Goal: Information Seeking & Learning: Understand process/instructions

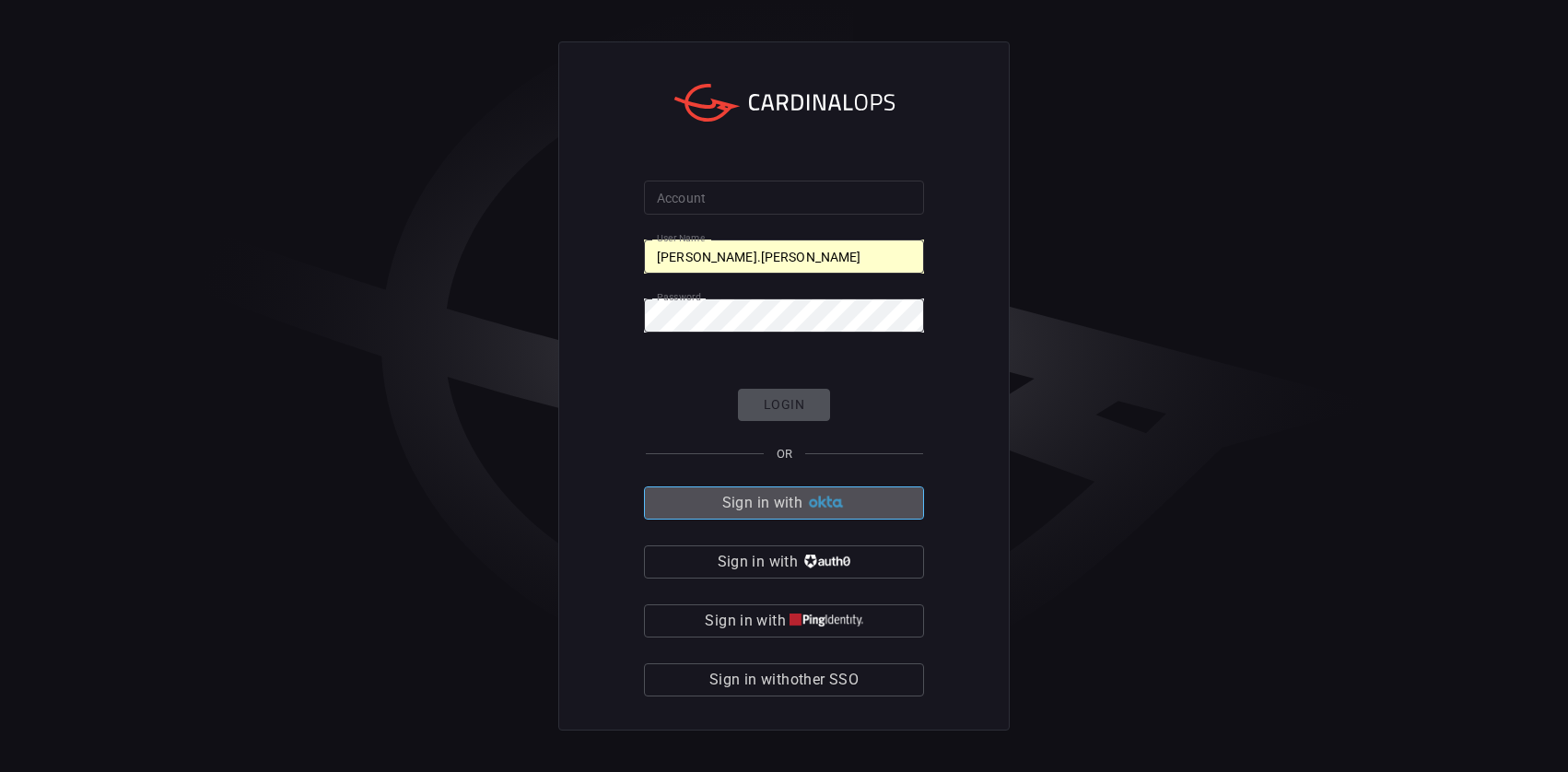
click at [773, 510] on span "Sign in with" at bounding box center [762, 503] width 80 height 26
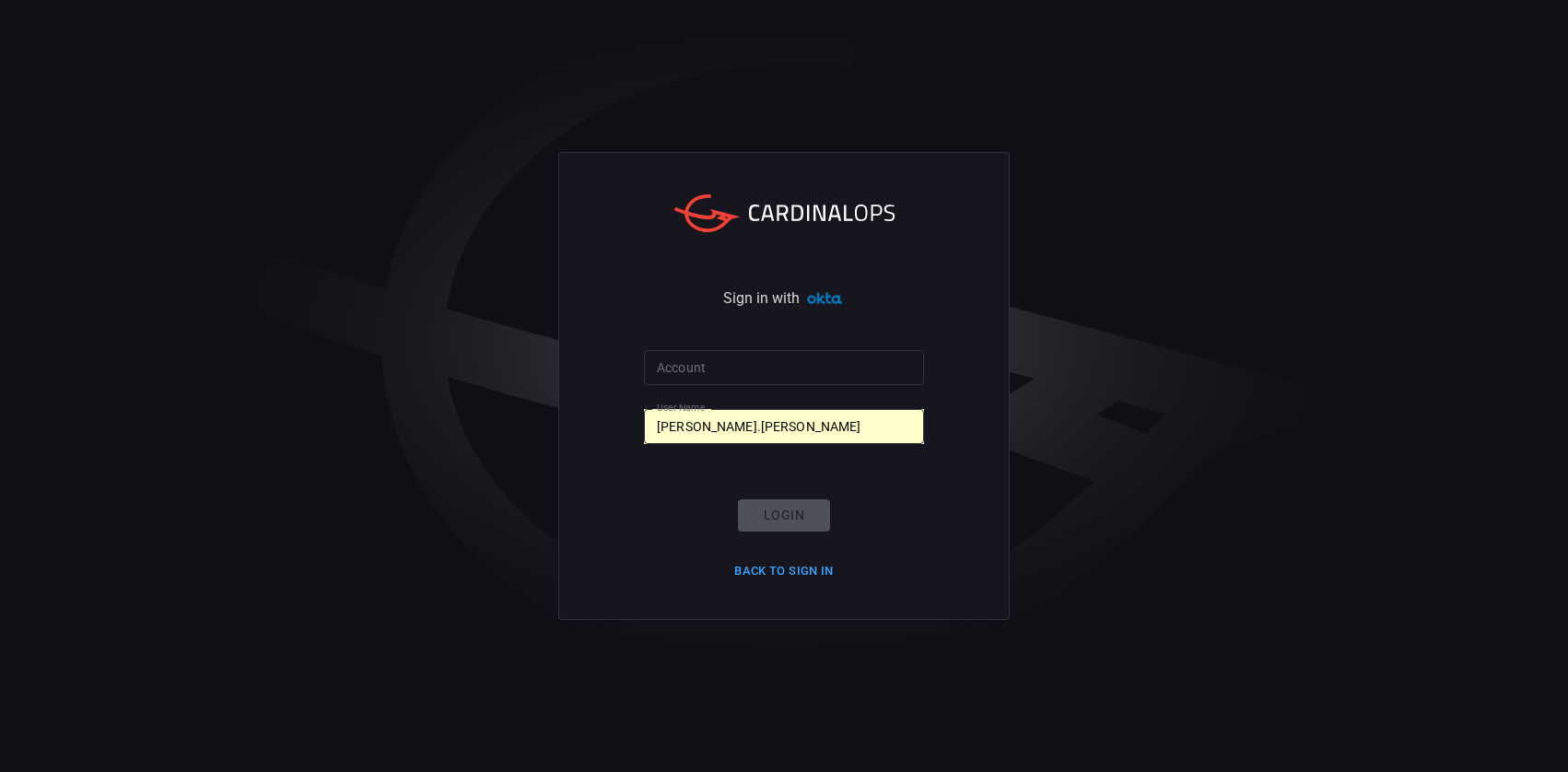
click at [761, 453] on form "Account Account User Name troy.heady User Name Login Back to Sign in" at bounding box center [784, 467] width 280 height 235
click at [786, 513] on div "Login Back to Sign in" at bounding box center [784, 542] width 122 height 86
click at [733, 398] on form "Account Account User Name troy.heady User Name Login Back to Sign in" at bounding box center [784, 467] width 280 height 235
drag, startPoint x: 756, startPoint y: 420, endPoint x: 761, endPoint y: 410, distance: 11.2
click at [757, 418] on input "[PERSON_NAME].[PERSON_NAME]" at bounding box center [784, 426] width 280 height 34
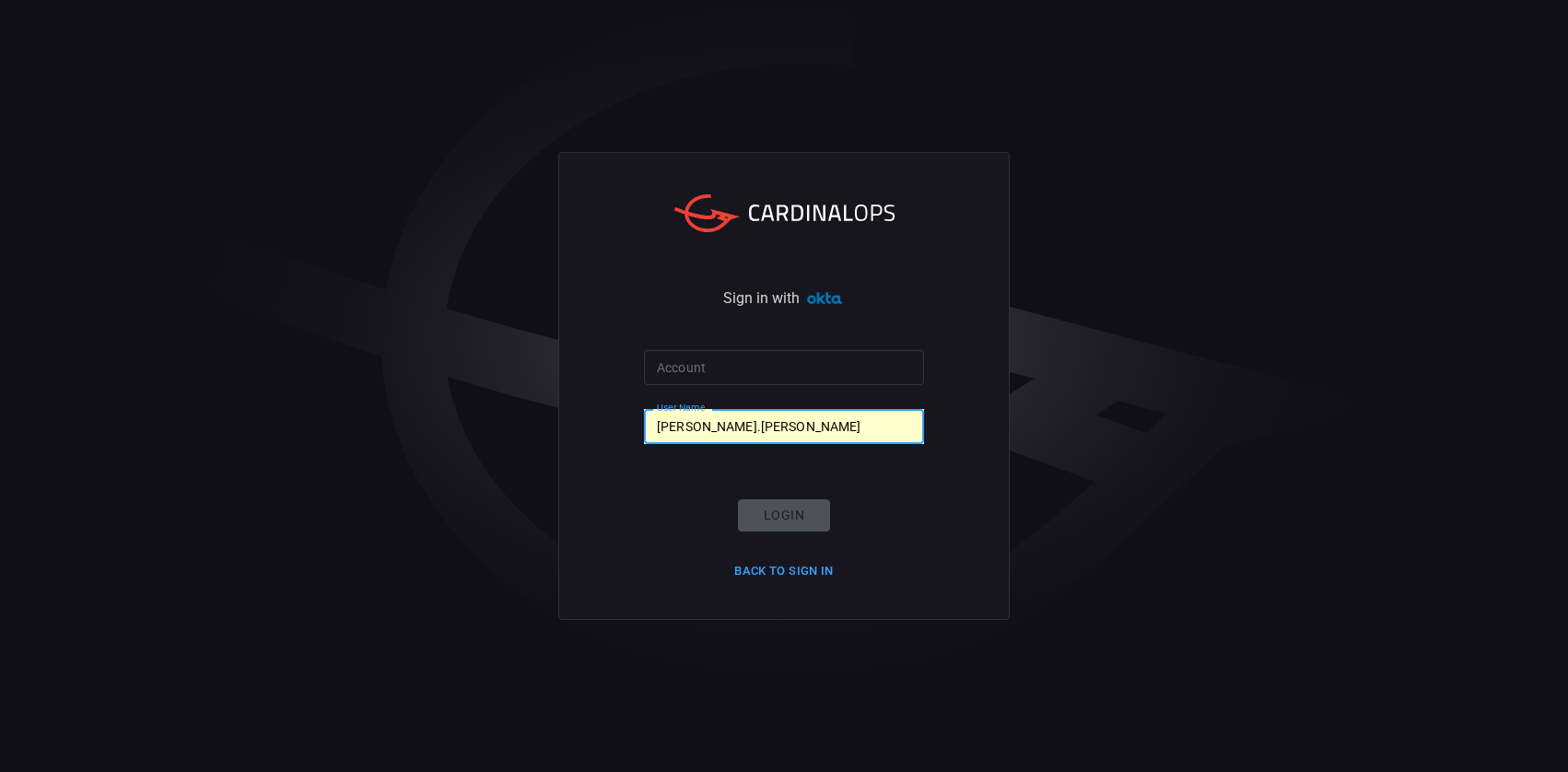
click at [806, 366] on input "Account" at bounding box center [784, 367] width 280 height 34
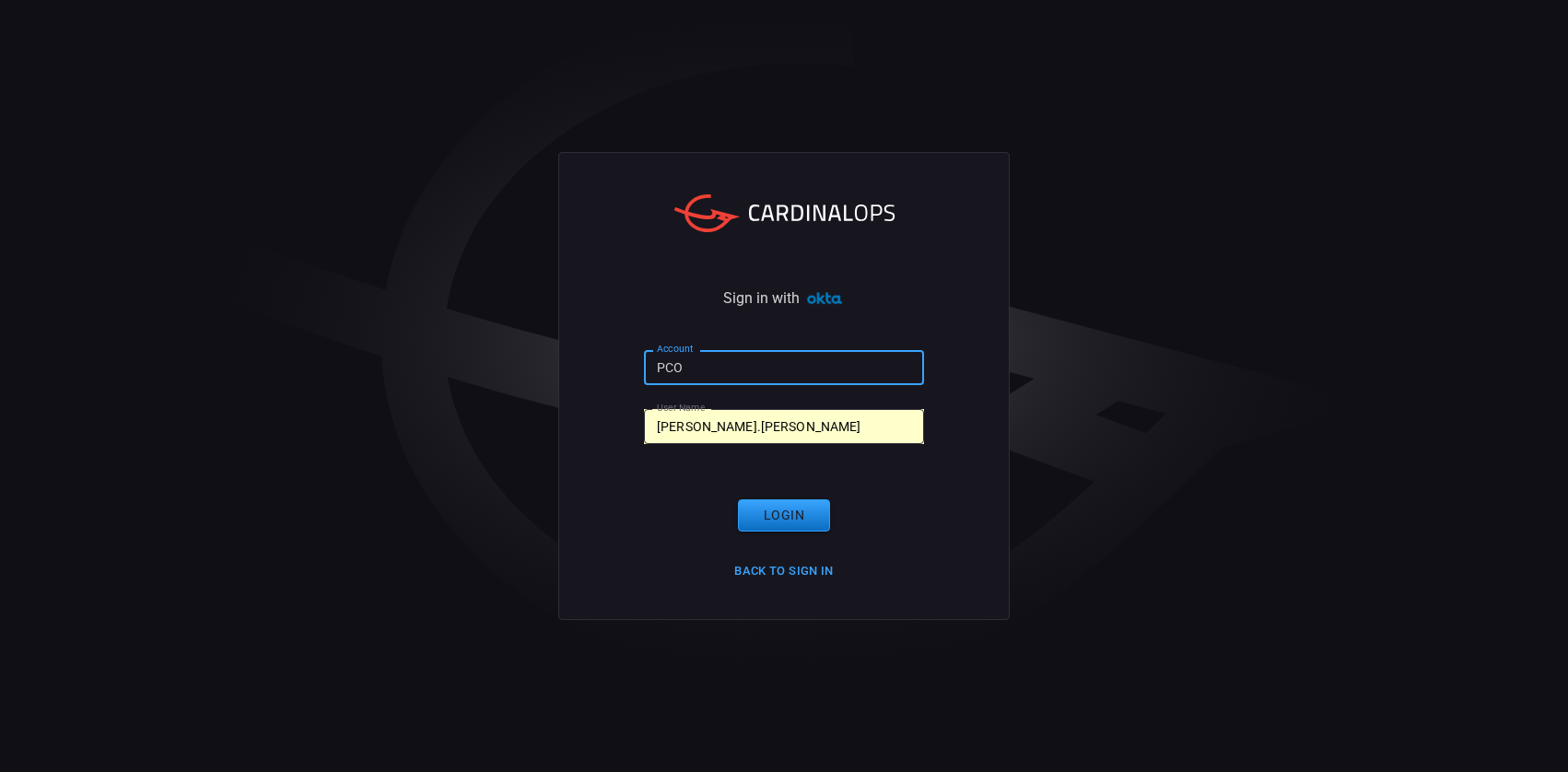
type input "PCO"
click at [775, 532] on div "Login Back to Sign in" at bounding box center [784, 542] width 122 height 86
click at [777, 517] on button "Login" at bounding box center [784, 515] width 92 height 32
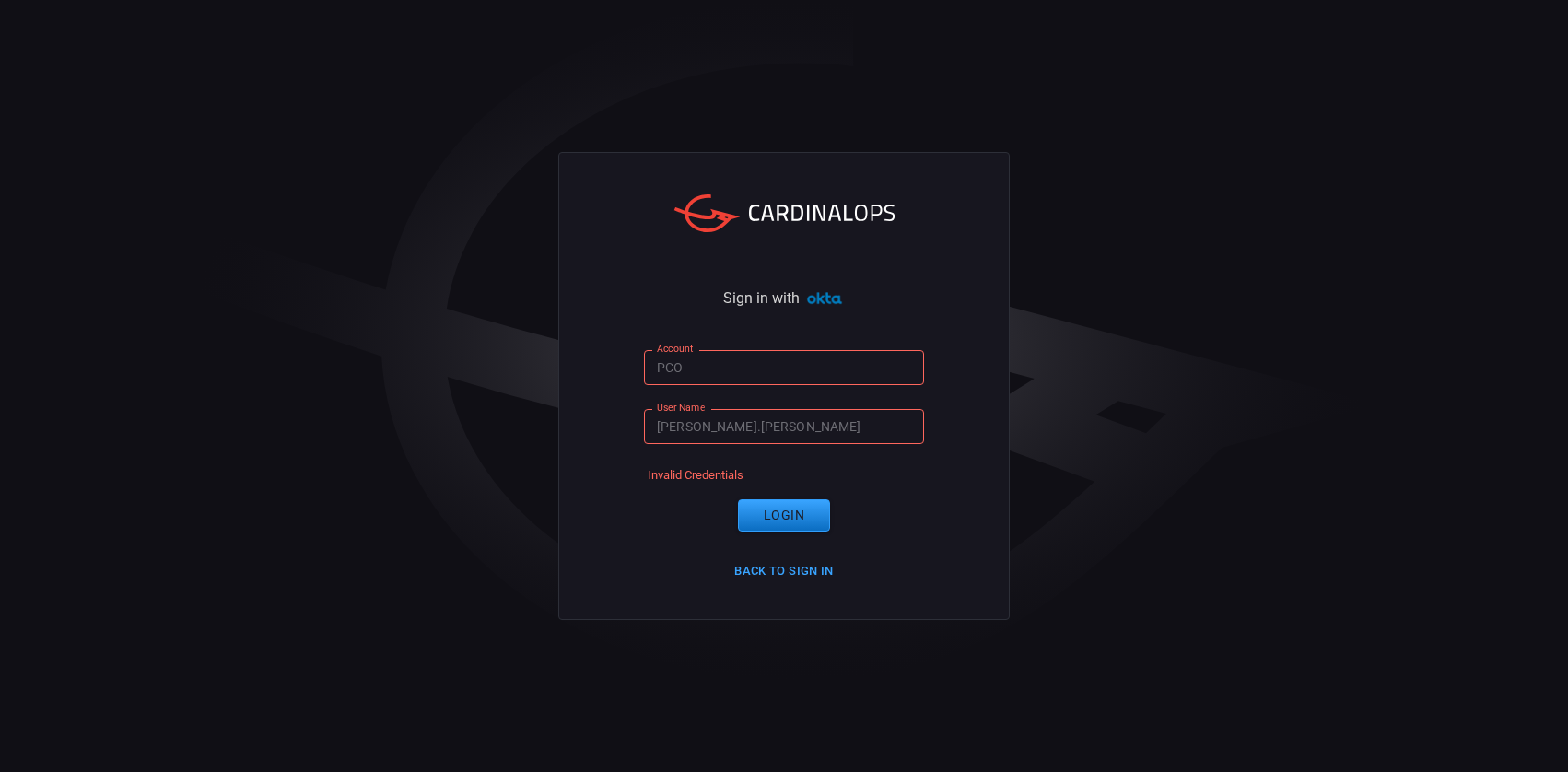
click at [761, 352] on div "Sign in with Account PCO Account User Name troy.heady User Name Invalid Credent…" at bounding box center [784, 385] width 452 height 467
click at [684, 365] on input "PCO" at bounding box center [784, 367] width 280 height 34
drag, startPoint x: 703, startPoint y: 364, endPoint x: 593, endPoint y: 362, distance: 110.0
click at [594, 362] on div "Sign in with Account PCO Account User Name troy.heady User Name Invalid Credent…" at bounding box center [784, 385] width 452 height 467
paste input "epsico-Core"
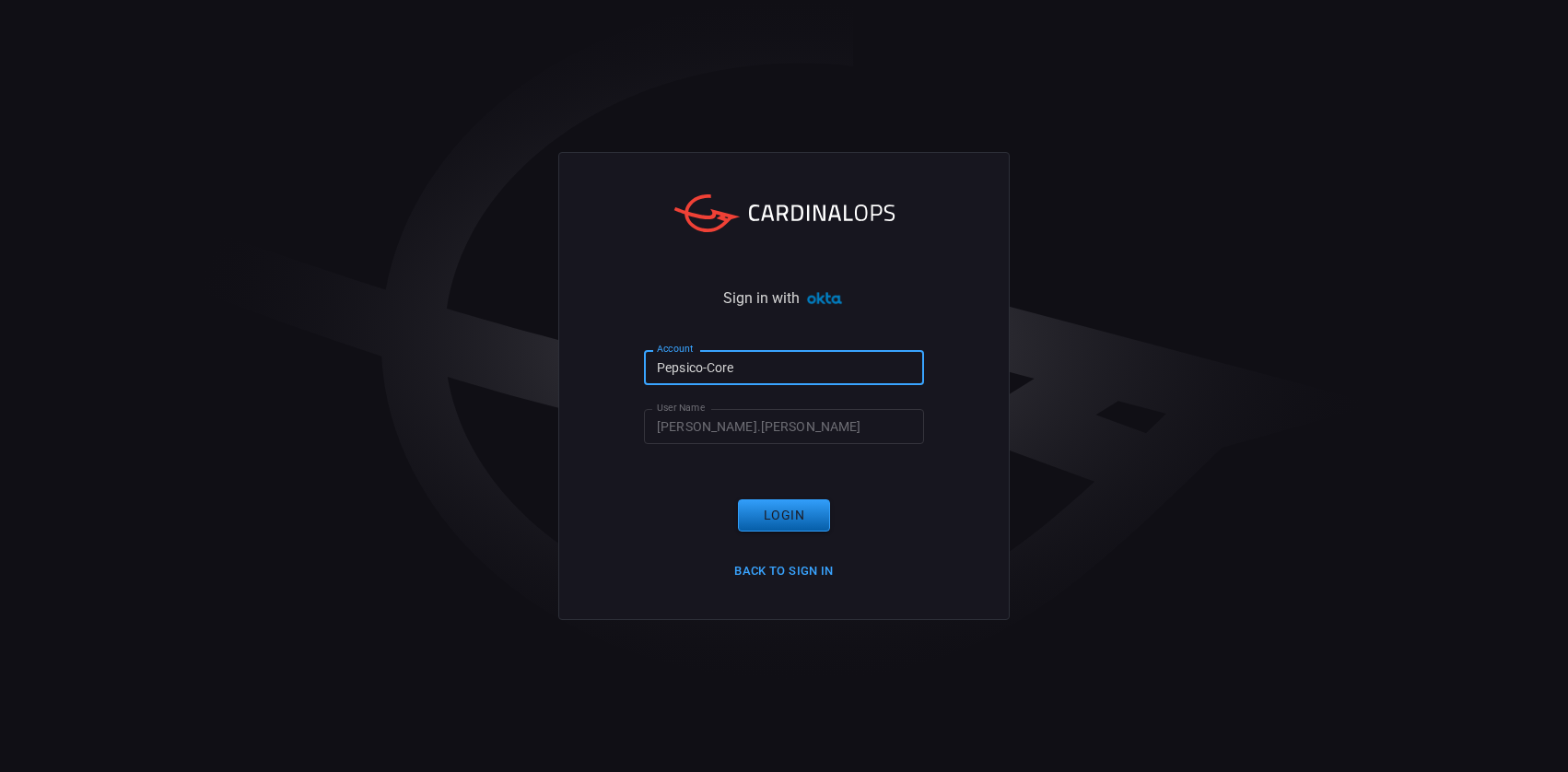
type input "Pepsico-Core"
click at [788, 524] on button "Login" at bounding box center [784, 515] width 92 height 32
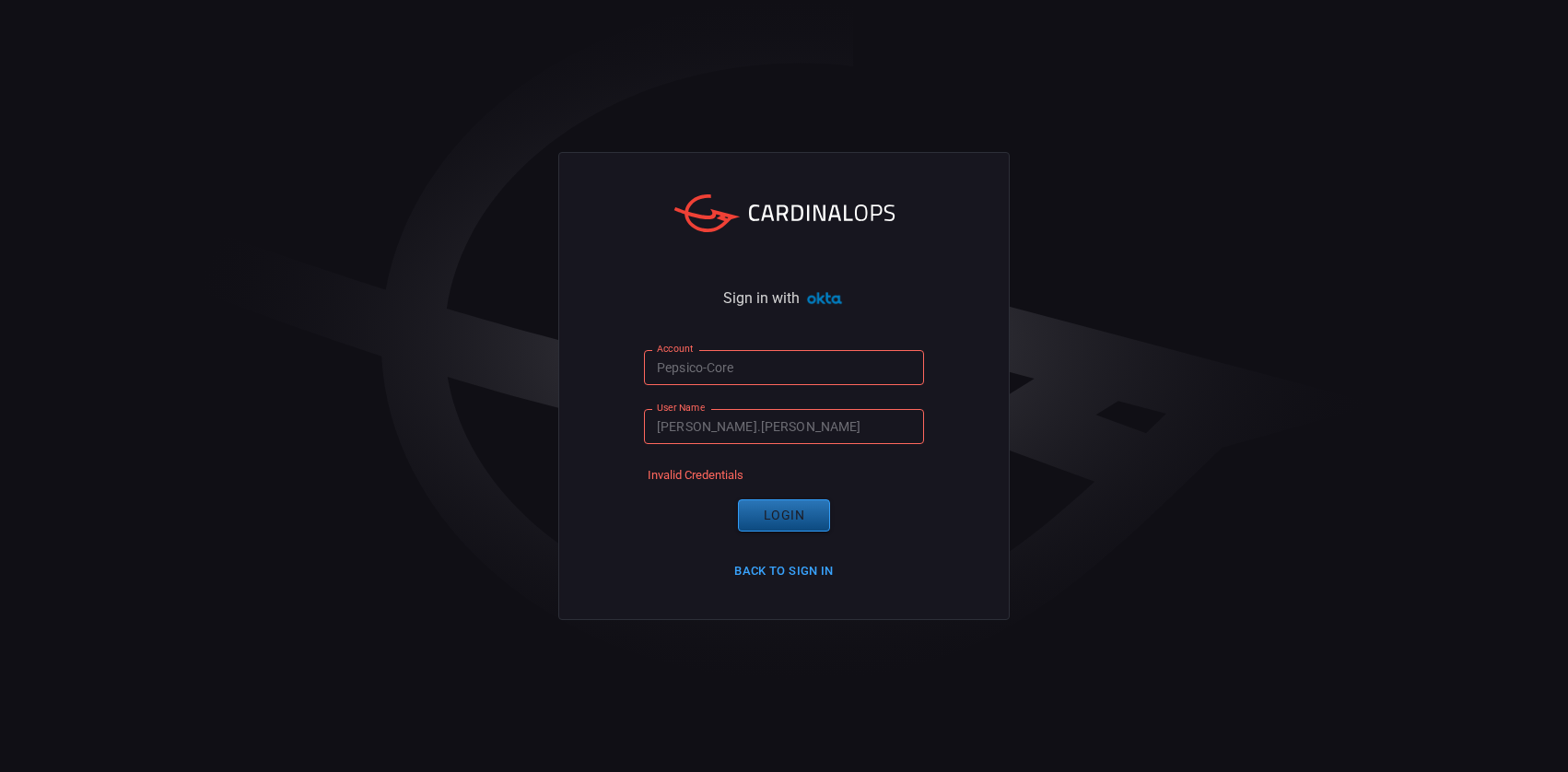
click at [792, 520] on button "Login" at bounding box center [784, 515] width 92 height 32
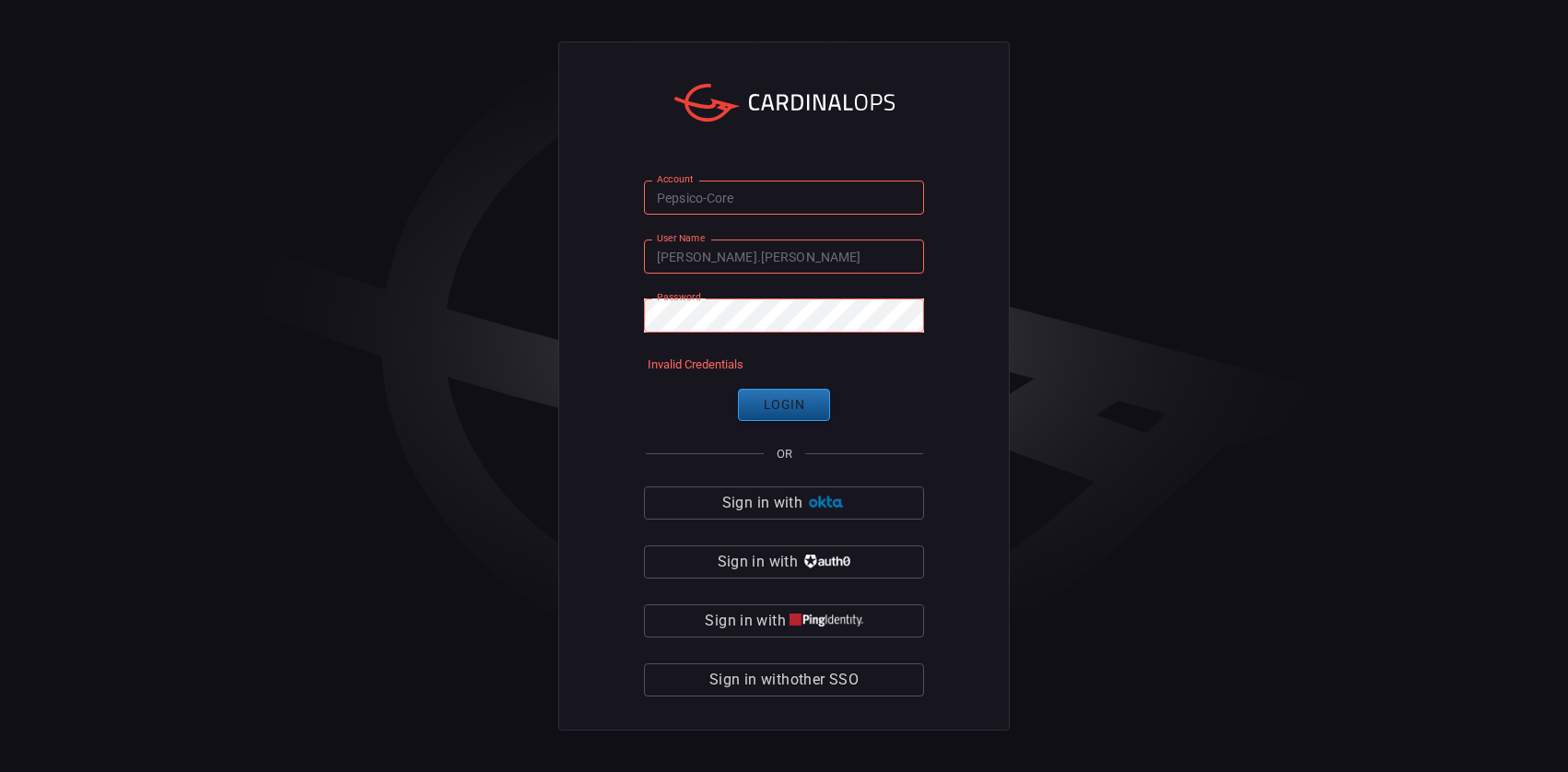
click at [787, 408] on button "Login" at bounding box center [784, 404] width 92 height 32
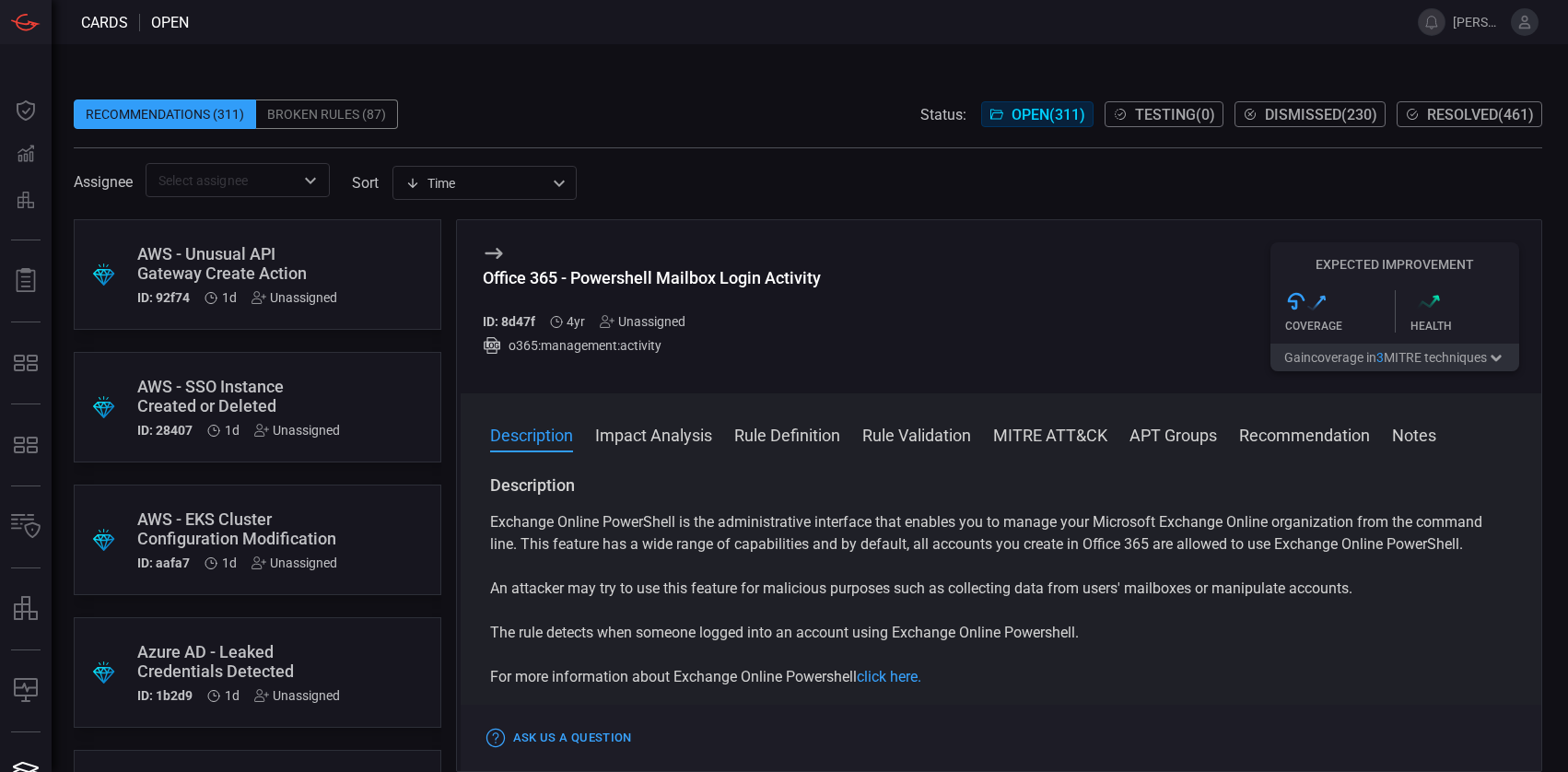
click at [777, 434] on button "Rule Definition" at bounding box center [787, 433] width 106 height 22
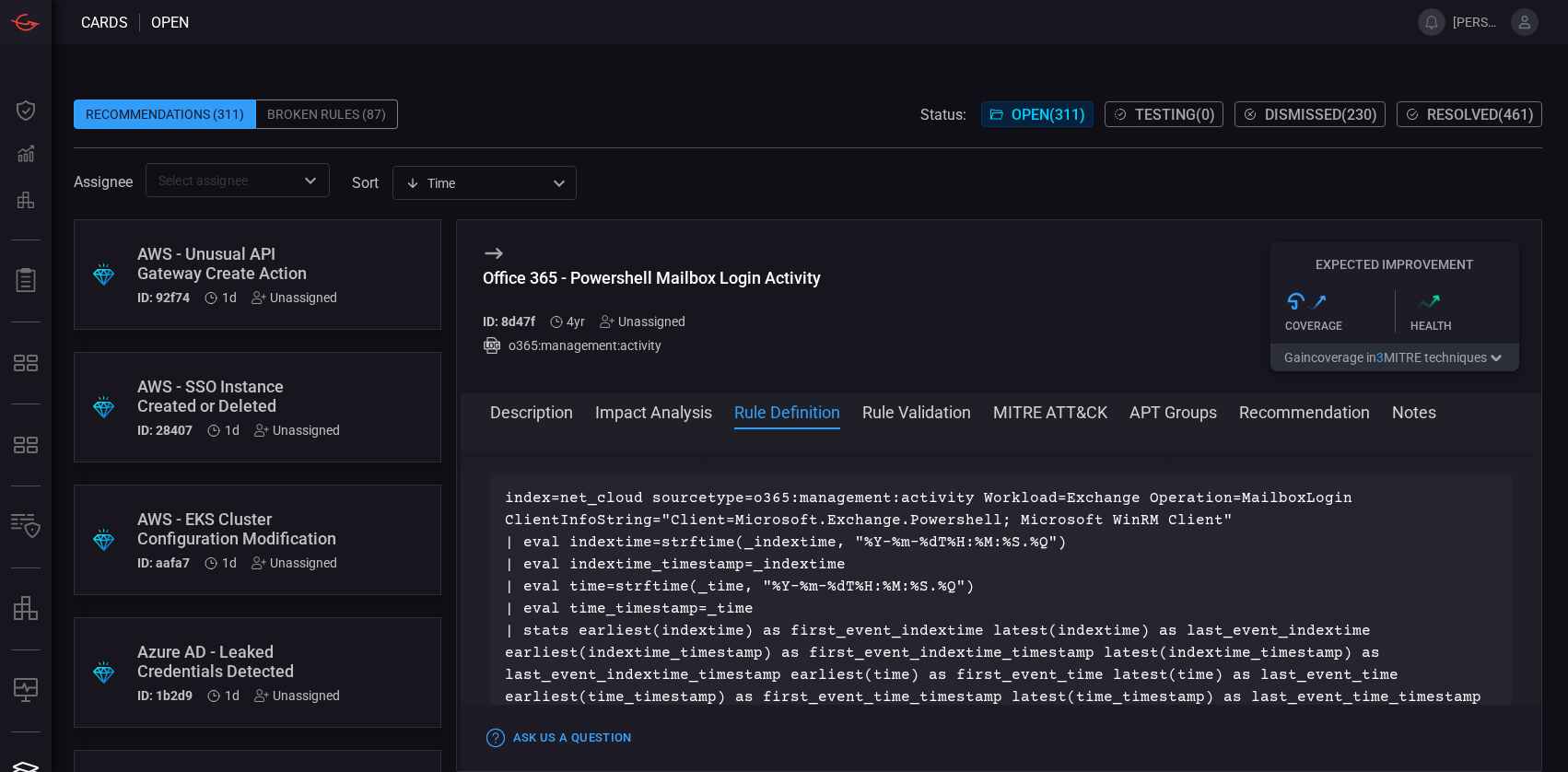
scroll to position [607, 0]
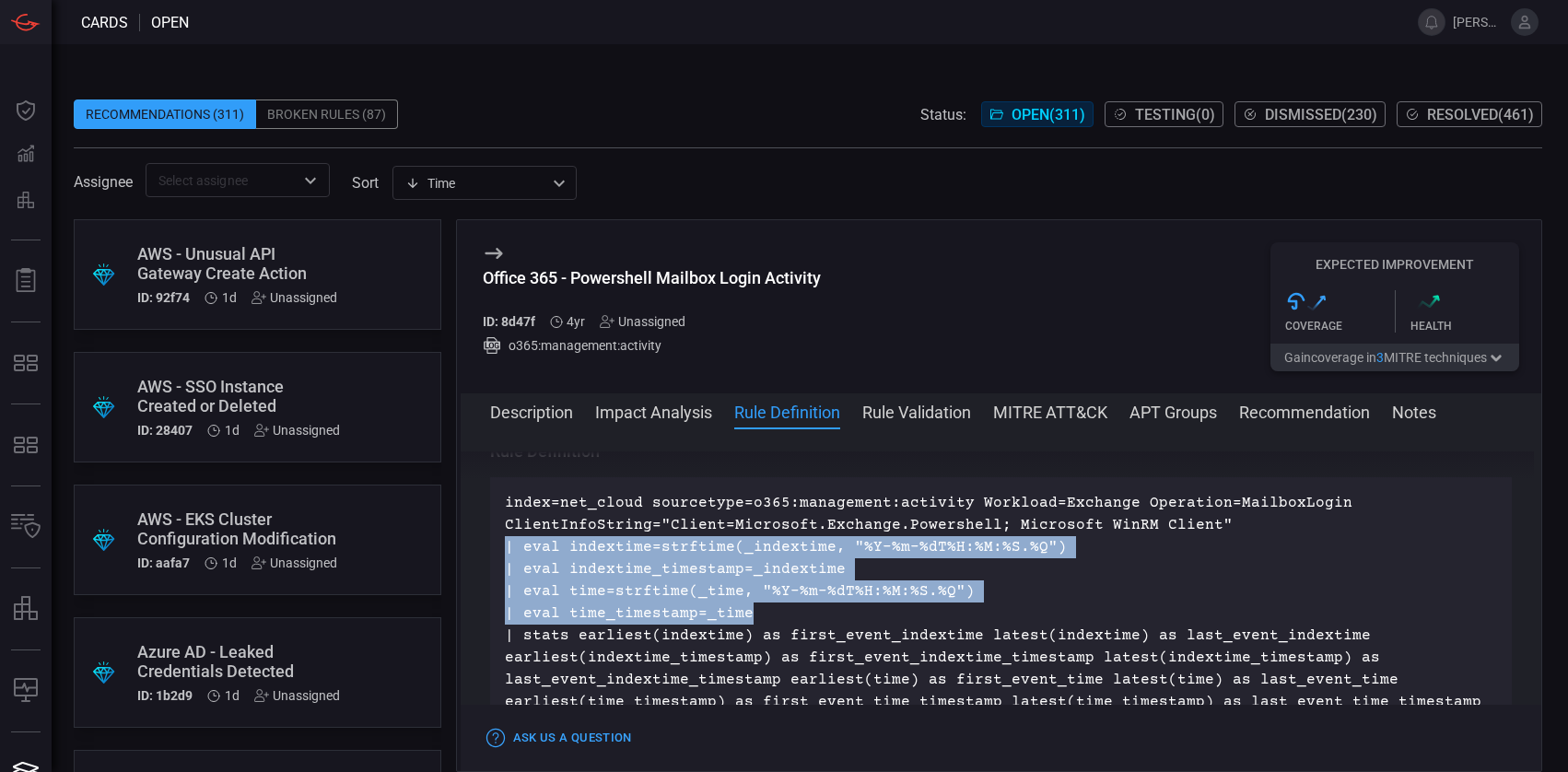
drag, startPoint x: 760, startPoint y: 617, endPoint x: 473, endPoint y: 554, distance: 293.8
click at [473, 554] on div "Description Exchange Online PowerShell is the administrative interface that ena…" at bounding box center [1001, 597] width 1081 height 290
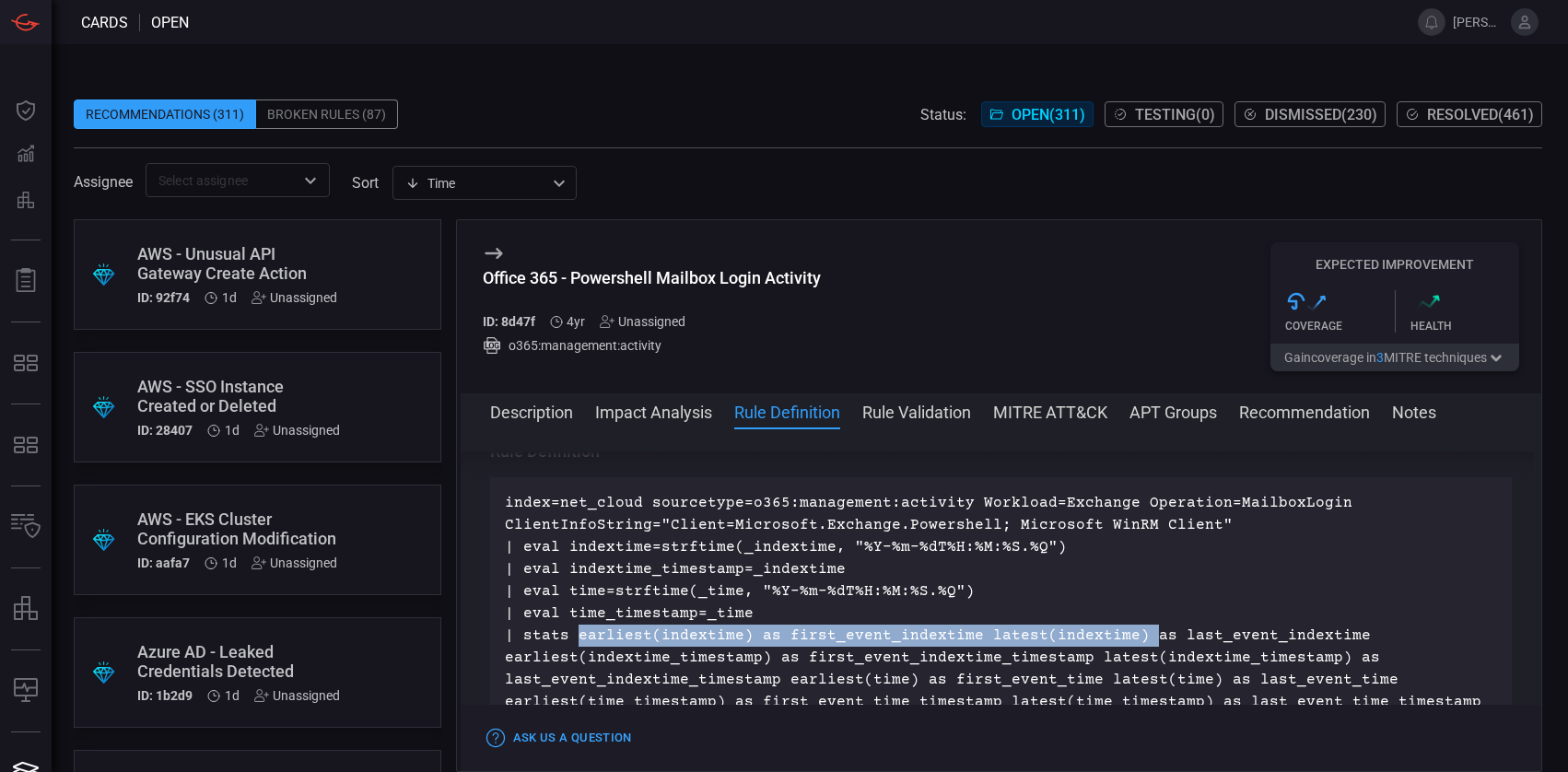
drag, startPoint x: 575, startPoint y: 636, endPoint x: 1135, endPoint y: 643, distance: 560.0
click at [1135, 643] on p "| stats earliest(indextime) as first_event_indextime latest(indextime) as last_…" at bounding box center [1001, 680] width 993 height 110
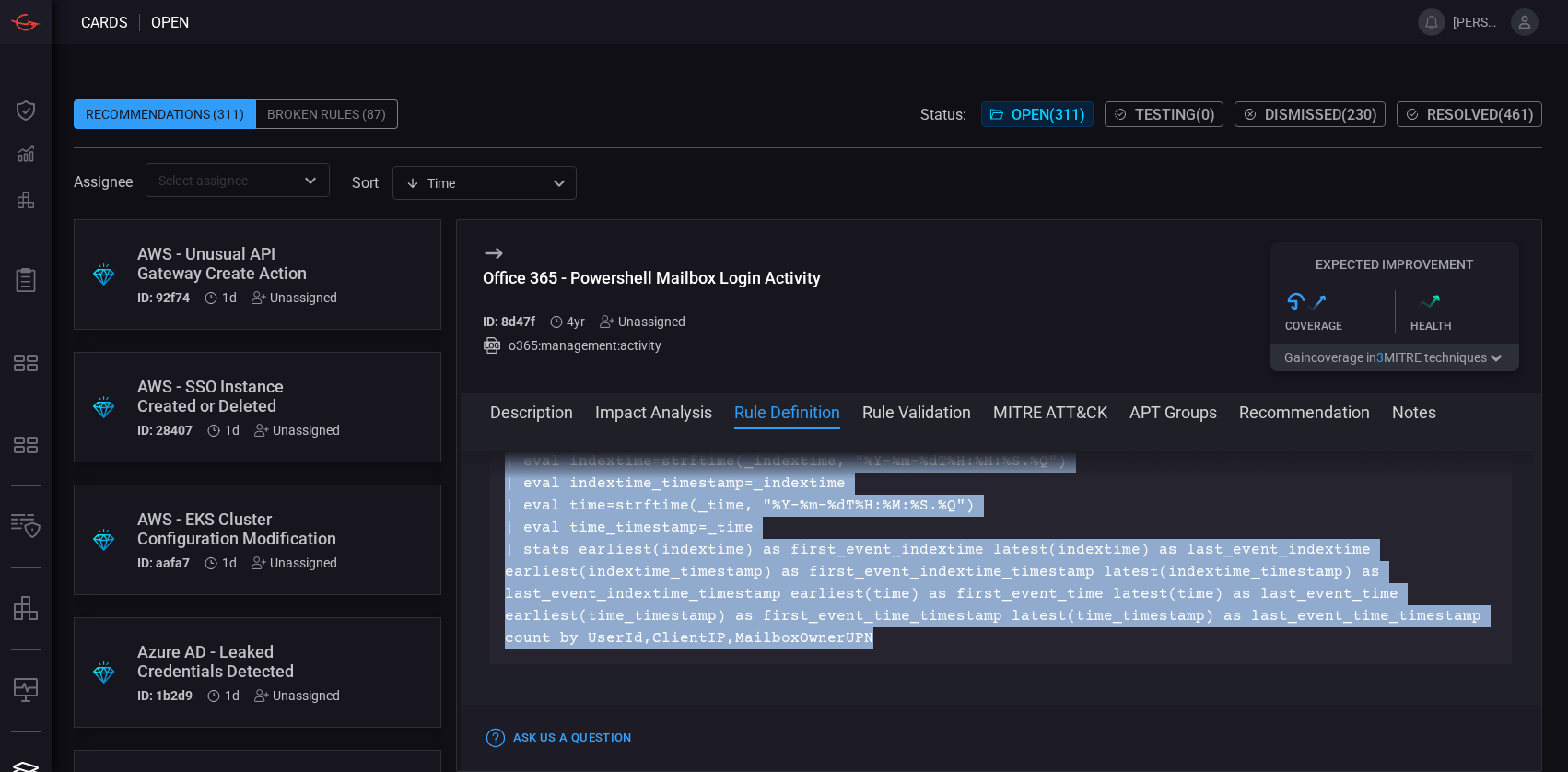
scroll to position [723, 0]
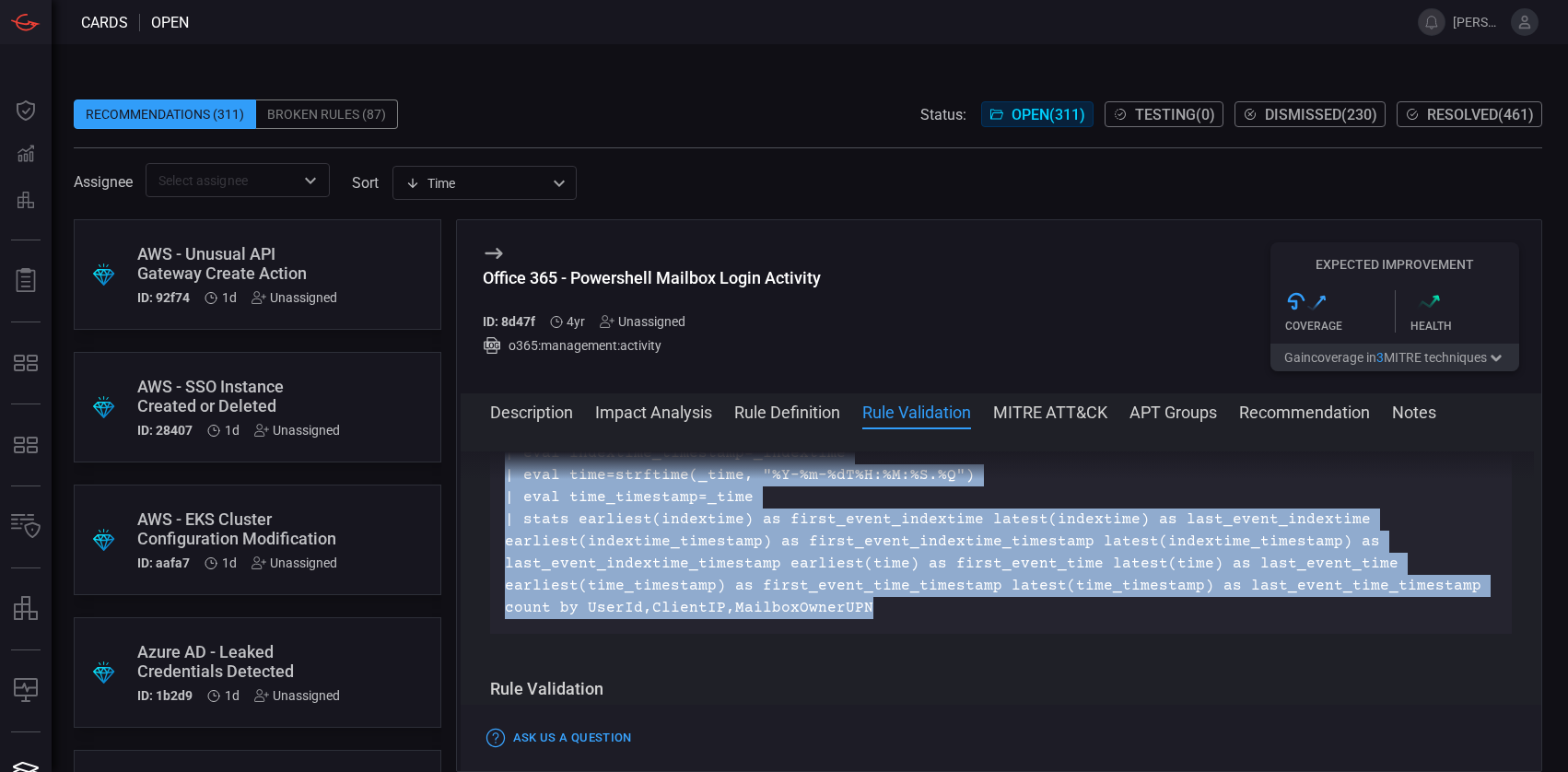
drag, startPoint x: 507, startPoint y: 507, endPoint x: 913, endPoint y: 608, distance: 418.4
click at [913, 608] on div "index=net_cloud sourcetype=o365:management:activity Workload=Exchange Operation…" at bounding box center [1001, 497] width 993 height 243
copy div "index=net_cloud sourcetype=o365:management:activity Workload=Exchange Operation…"
